Goal: Information Seeking & Learning: Understand process/instructions

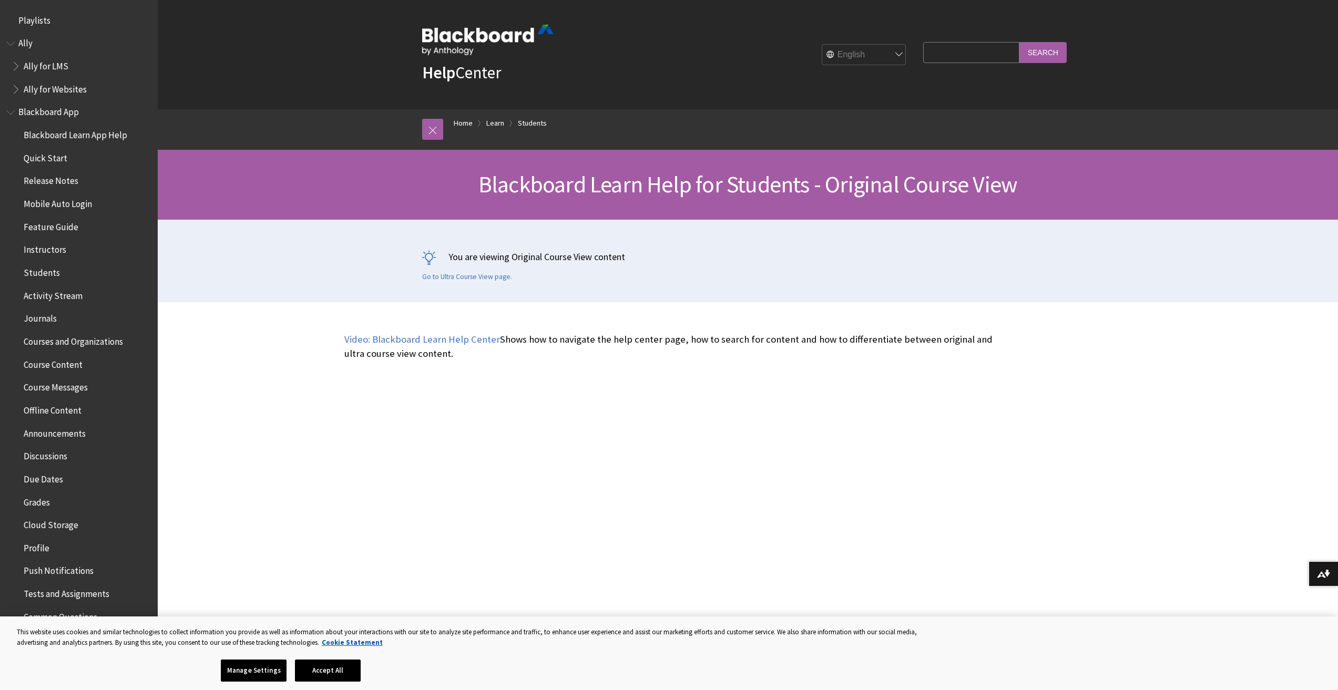
scroll to position [1243, 0]
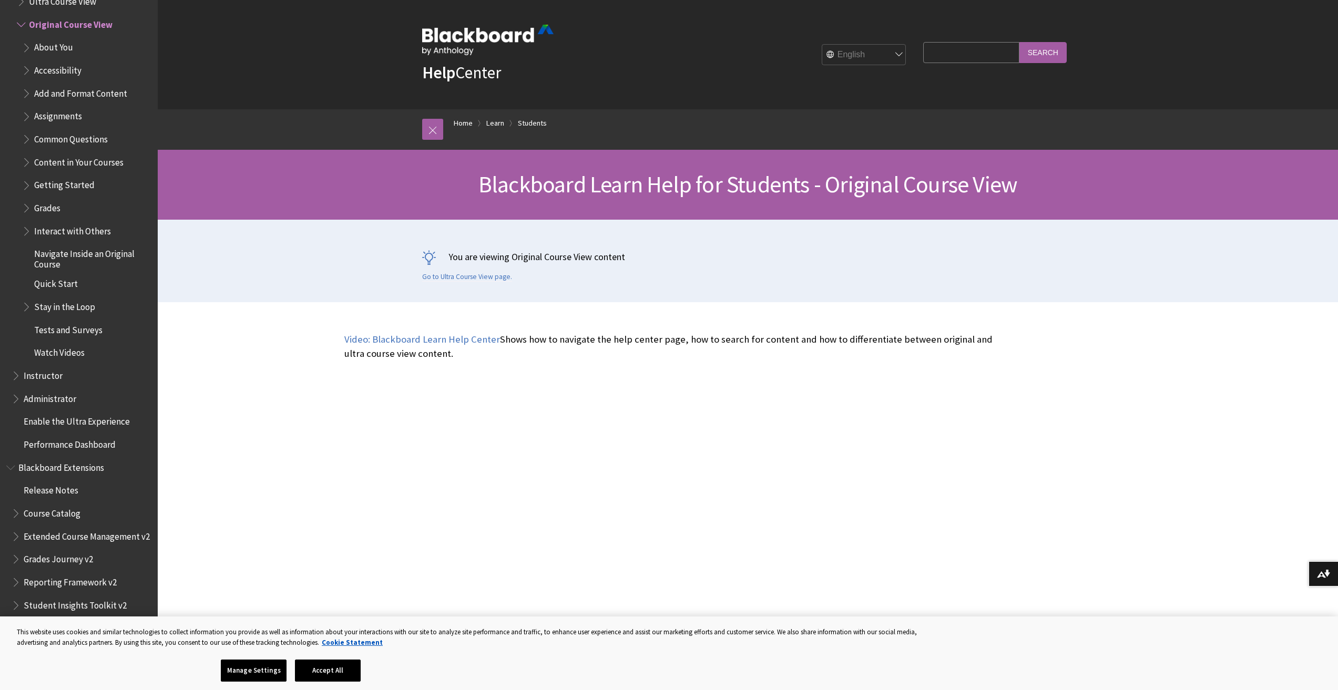
click at [962, 53] on input "Search Query" at bounding box center [971, 52] width 96 height 21
type input "how to unsubmit"
click at [1020, 42] on input "Search" at bounding box center [1043, 52] width 47 height 21
drag, startPoint x: 661, startPoint y: 395, endPoint x: 339, endPoint y: 675, distance: 427.2
click at [339, 675] on button "Accept All" at bounding box center [328, 671] width 66 height 22
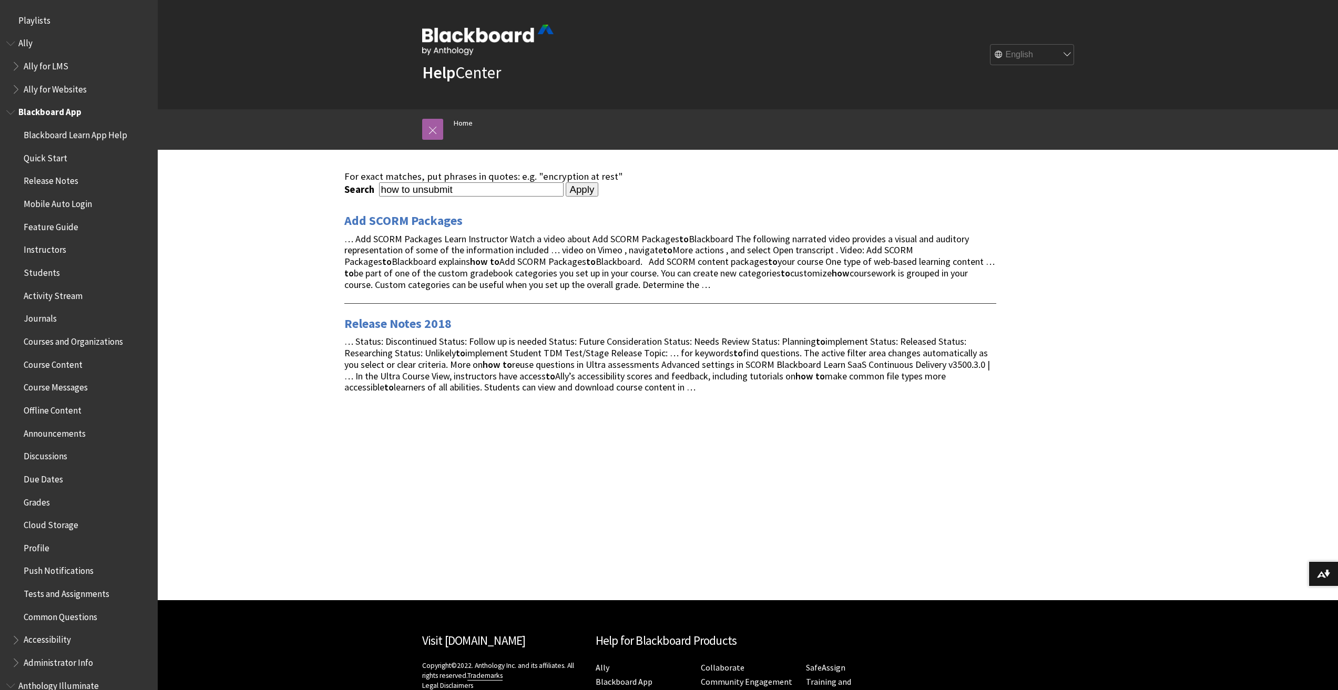
click at [43, 272] on span "Students" at bounding box center [42, 271] width 36 height 14
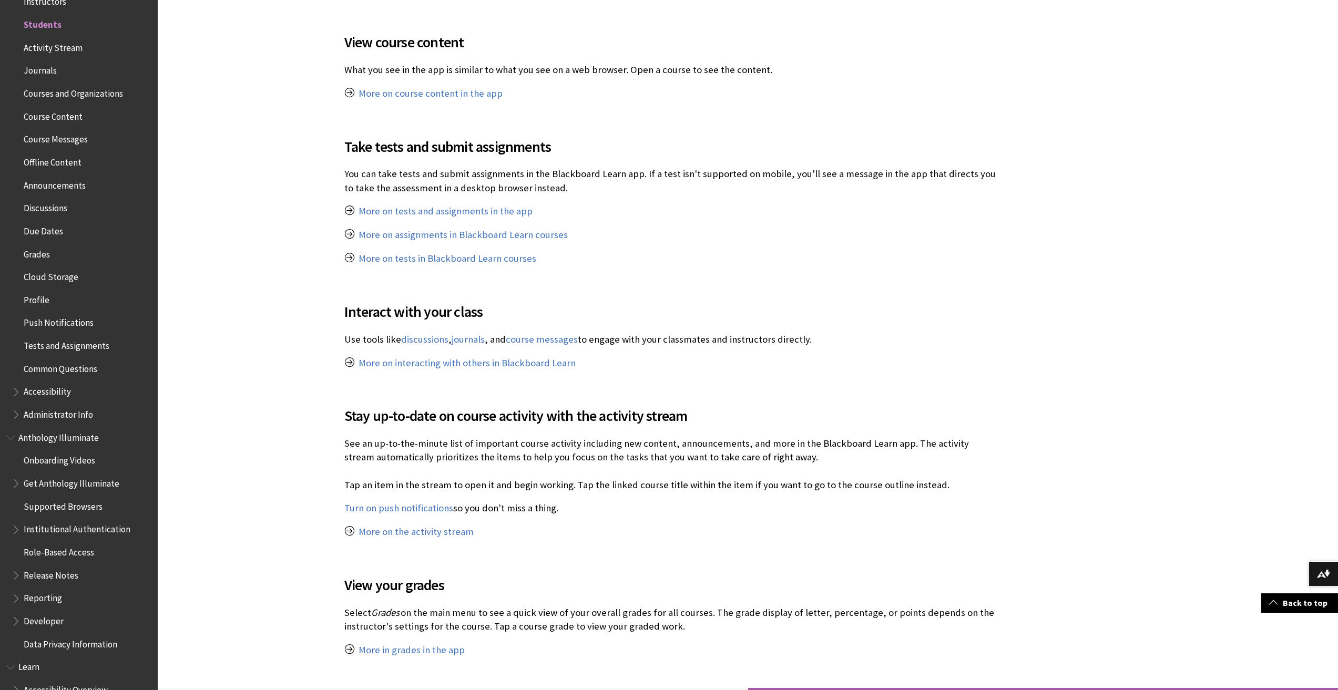
scroll to position [526, 0]
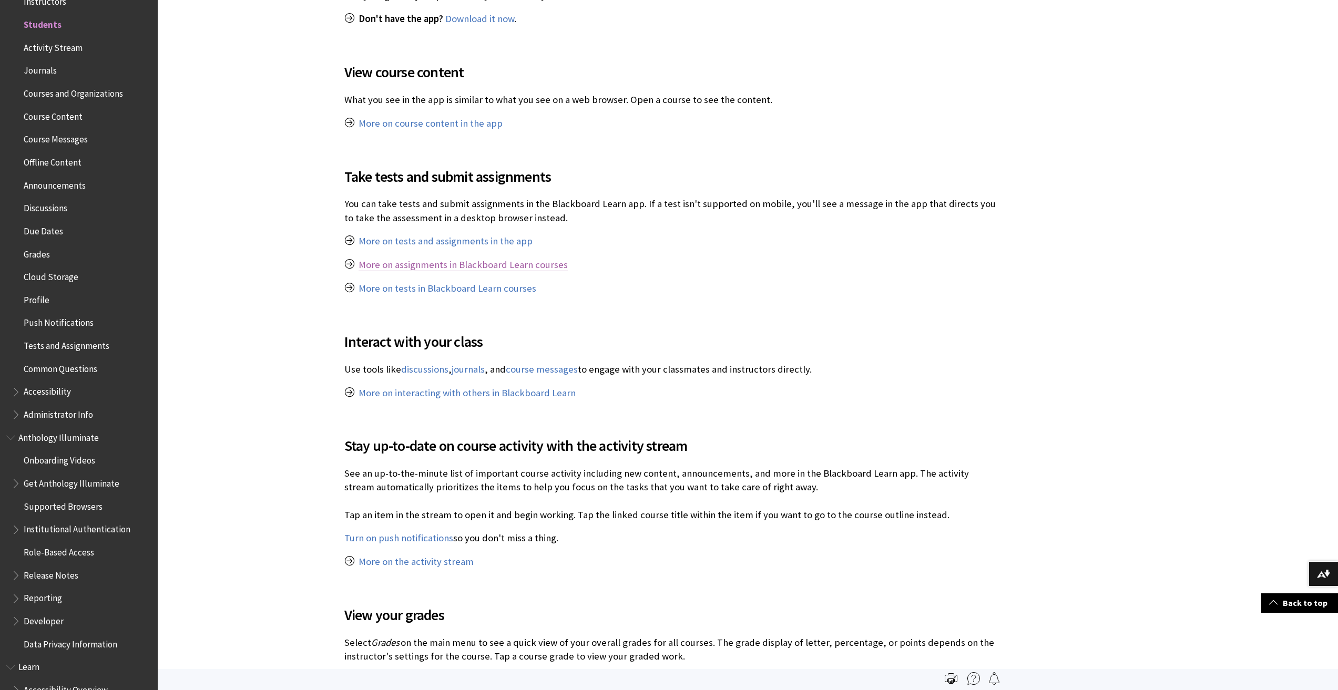
click at [461, 265] on link "More on assignments in Blackboard Learn courses" at bounding box center [463, 265] width 209 height 13
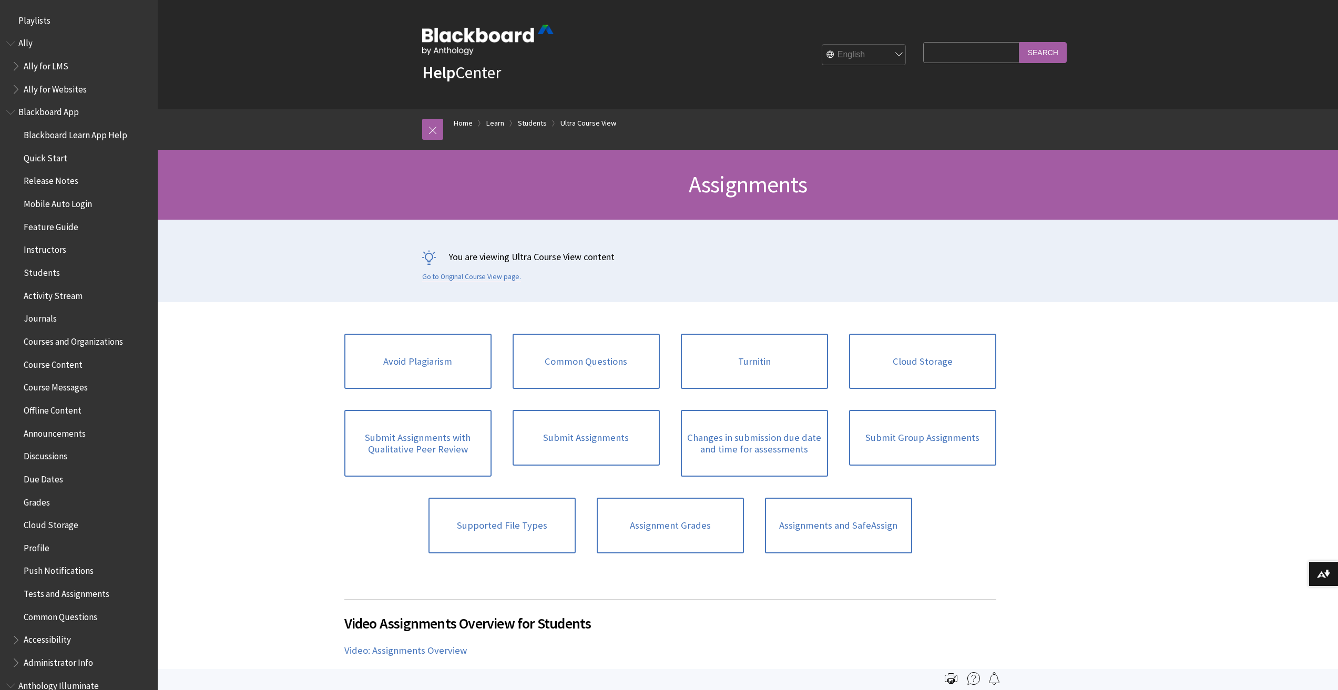
scroll to position [1266, 0]
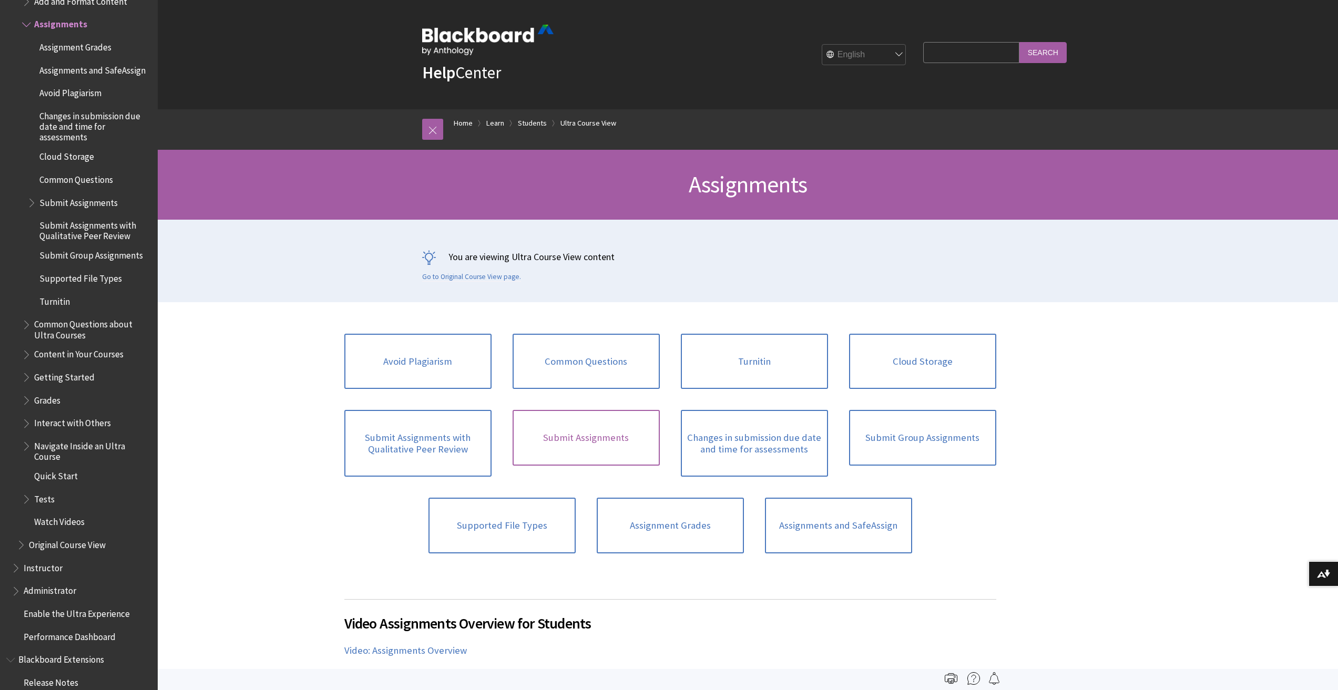
click at [598, 435] on link "Submit Assignments" at bounding box center [586, 438] width 147 height 56
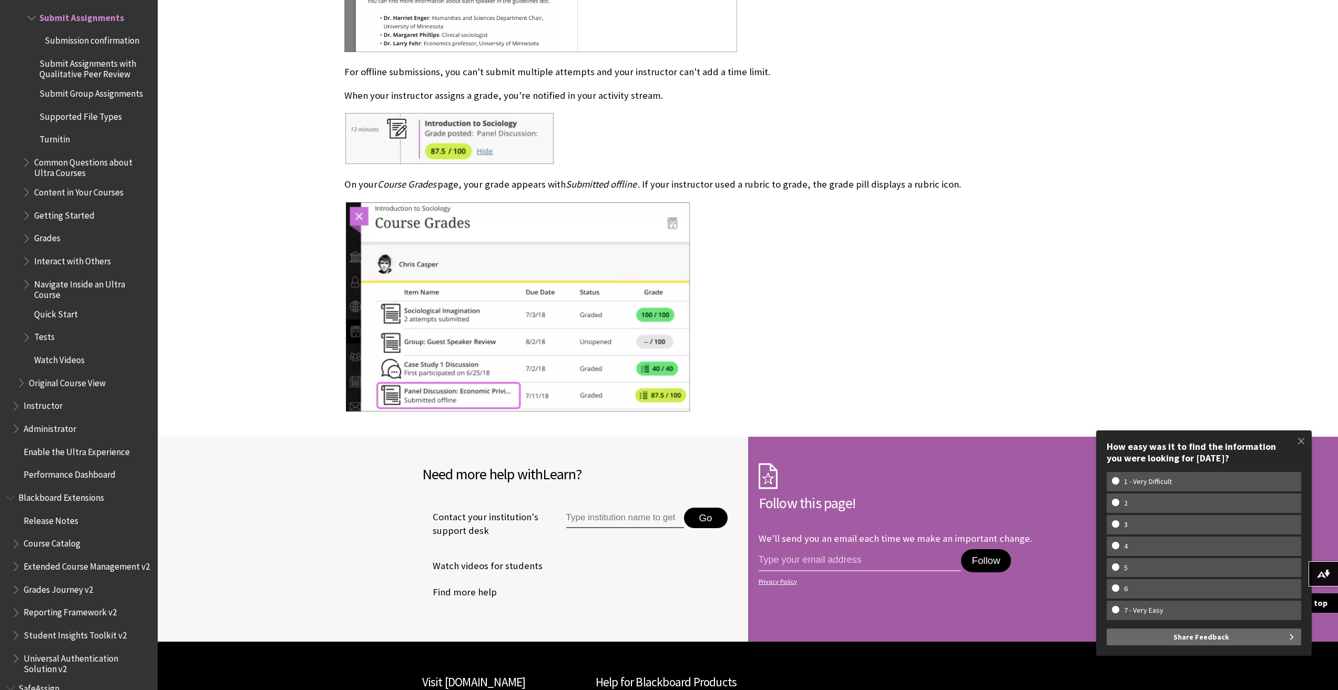
scroll to position [12653, 0]
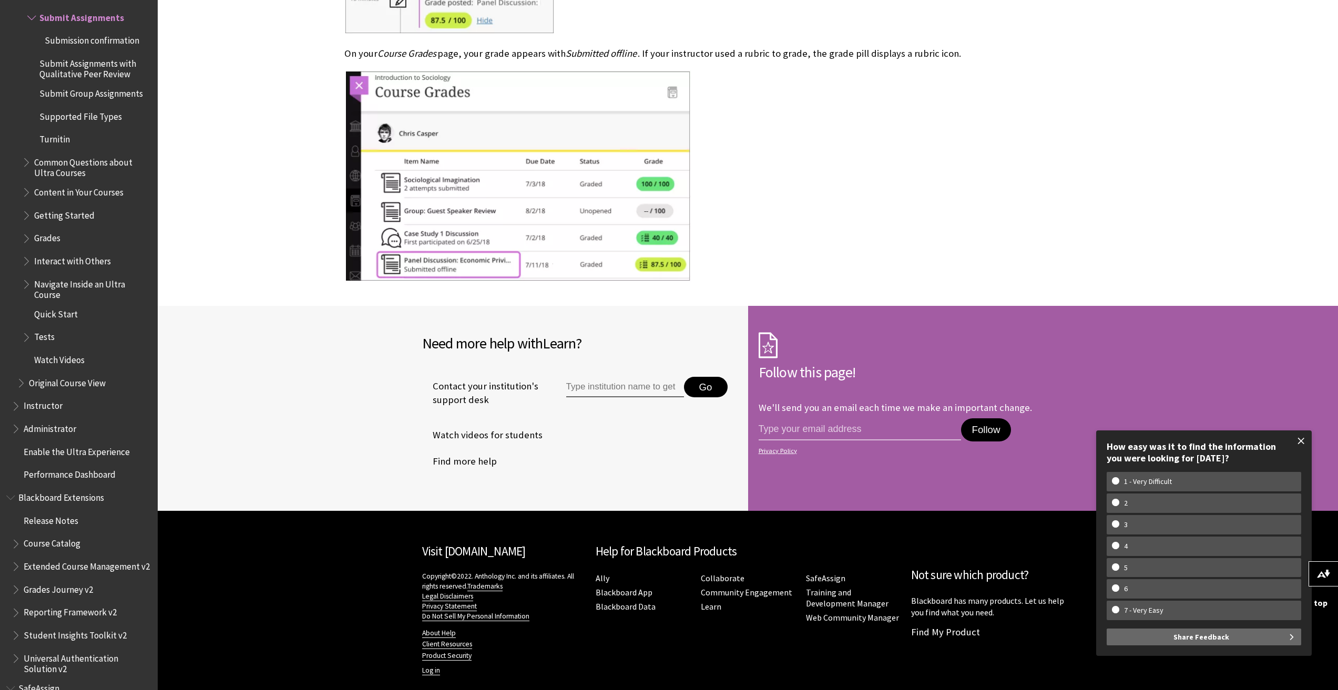
click at [1299, 443] on span at bounding box center [1302, 441] width 22 height 22
